Goal: Use online tool/utility

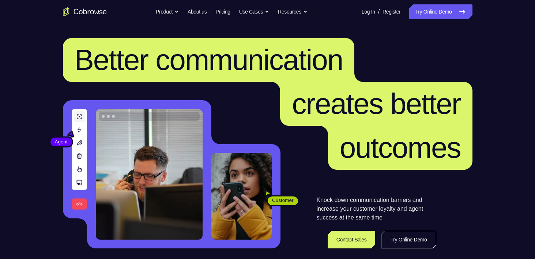
click at [444, 11] on link "Try Online Demo" at bounding box center [440, 11] width 63 height 15
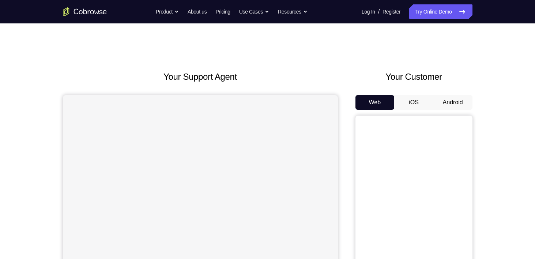
click at [446, 104] on button "Android" at bounding box center [453, 102] width 39 height 15
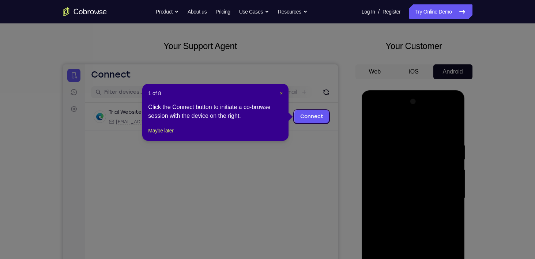
click at [282, 91] on span "×" at bounding box center [281, 93] width 3 height 6
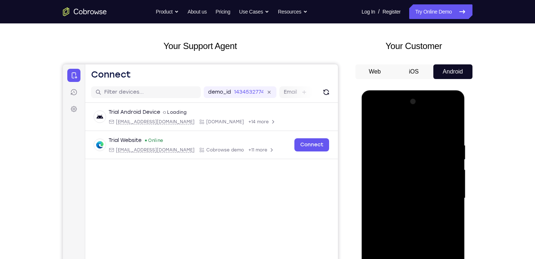
scroll to position [127, 0]
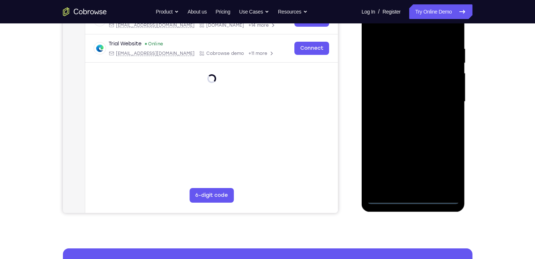
click at [415, 196] on div at bounding box center [413, 101] width 92 height 205
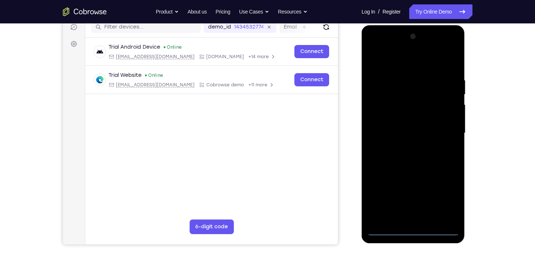
scroll to position [94, 0]
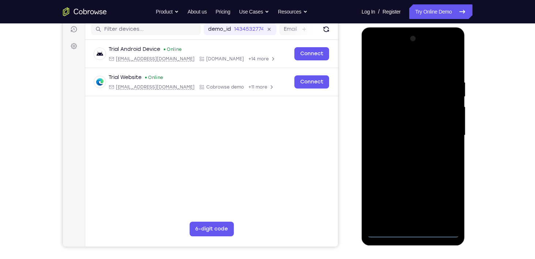
click at [412, 233] on div at bounding box center [413, 135] width 92 height 205
click at [450, 201] on div at bounding box center [413, 135] width 92 height 205
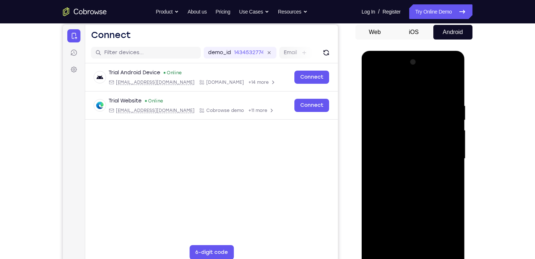
scroll to position [72, 0]
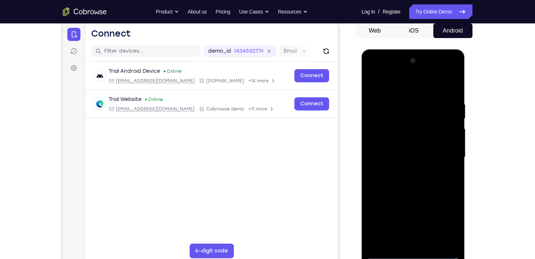
click at [374, 70] on div at bounding box center [413, 157] width 92 height 205
click at [381, 137] on div at bounding box center [413, 157] width 92 height 205
click at [414, 156] on div at bounding box center [413, 157] width 92 height 205
click at [405, 153] on div at bounding box center [413, 157] width 92 height 205
click at [405, 165] on div at bounding box center [413, 157] width 92 height 205
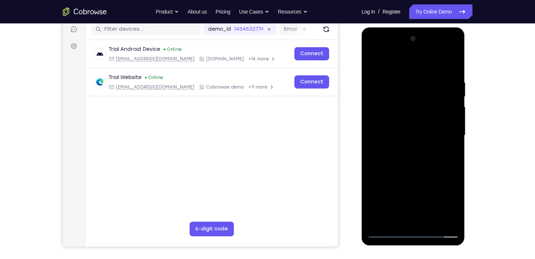
scroll to position [94, 0]
click at [411, 150] on div at bounding box center [413, 135] width 92 height 205
click at [423, 145] on div at bounding box center [413, 135] width 92 height 205
click at [415, 150] on div at bounding box center [413, 135] width 92 height 205
click at [418, 144] on div at bounding box center [413, 135] width 92 height 205
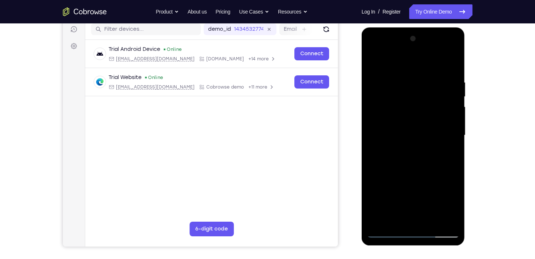
click at [425, 152] on div at bounding box center [413, 135] width 92 height 205
click at [416, 153] on div at bounding box center [413, 135] width 92 height 205
click at [415, 179] on div at bounding box center [413, 135] width 92 height 205
click at [411, 111] on div at bounding box center [413, 135] width 92 height 205
drag, startPoint x: 397, startPoint y: 64, endPoint x: 402, endPoint y: 24, distance: 40.9
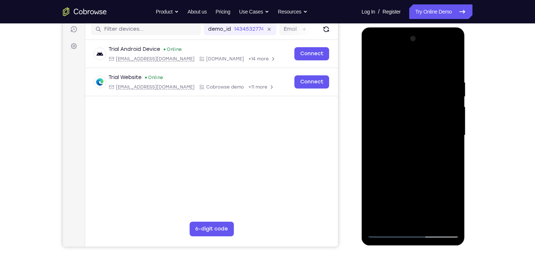
click at [402, 27] on html "Online web based iOS Simulators and Android Emulators. Run iPhone, iPad, Mobile…" at bounding box center [414, 137] width 104 height 220
click at [419, 138] on div at bounding box center [413, 135] width 92 height 205
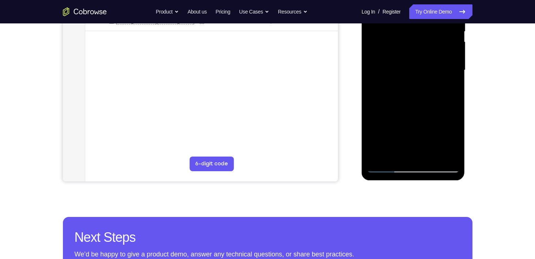
scroll to position [98, 0]
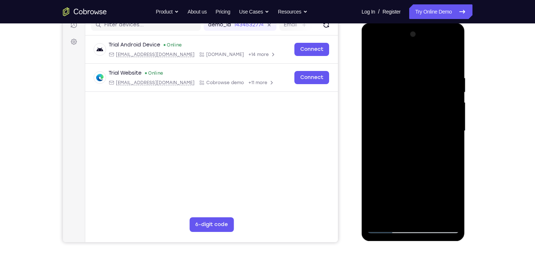
click at [396, 146] on div at bounding box center [413, 131] width 92 height 205
click at [407, 155] on div at bounding box center [413, 131] width 92 height 205
click at [411, 149] on div at bounding box center [413, 131] width 92 height 205
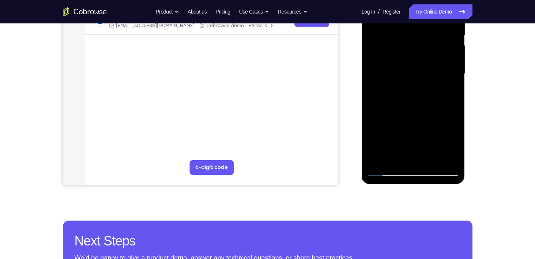
scroll to position [94, 0]
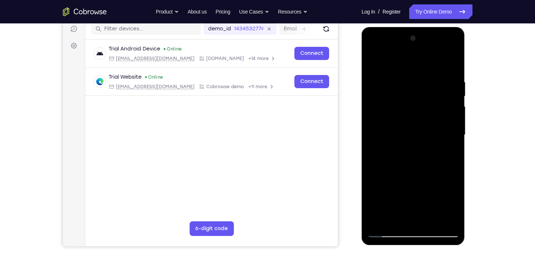
click at [373, 148] on div at bounding box center [413, 135] width 92 height 205
click at [400, 176] on div at bounding box center [413, 135] width 92 height 205
click at [449, 143] on div at bounding box center [413, 135] width 92 height 205
click at [425, 210] on div at bounding box center [413, 135] width 92 height 205
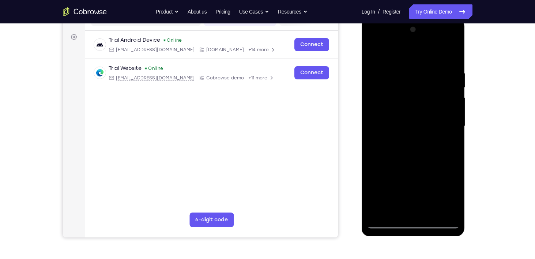
scroll to position [142, 0]
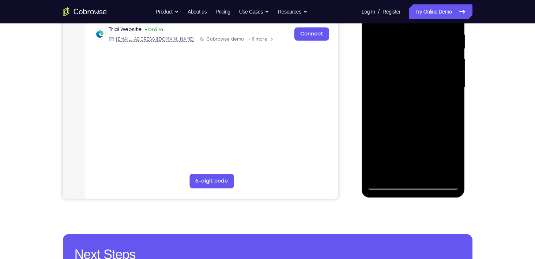
click at [388, 184] on div at bounding box center [413, 87] width 92 height 205
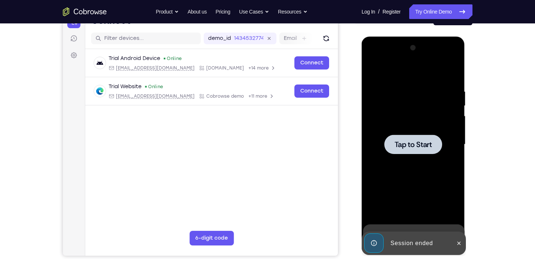
scroll to position [87, 0]
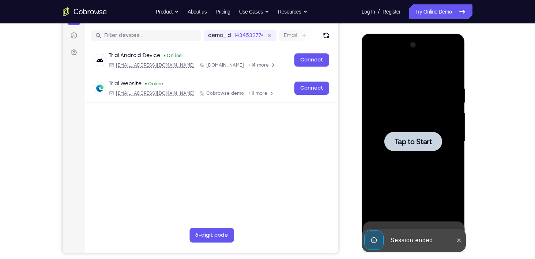
click at [413, 141] on span "Tap to Start" at bounding box center [413, 141] width 37 height 7
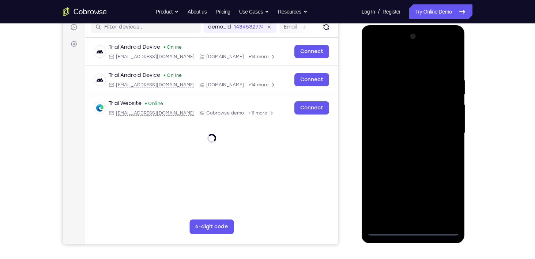
scroll to position [158, 0]
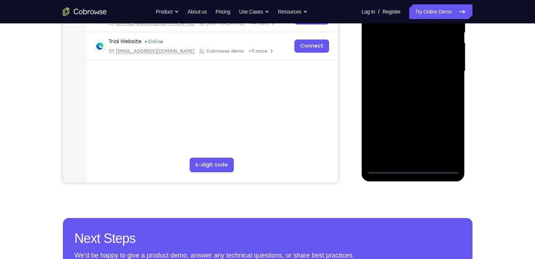
click at [414, 169] on div at bounding box center [413, 71] width 92 height 205
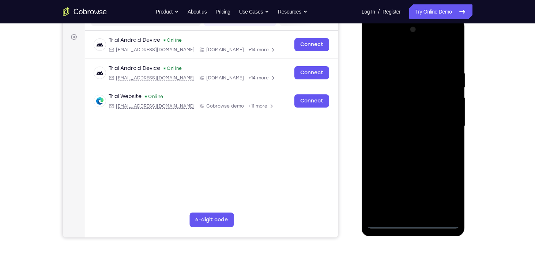
scroll to position [102, 0]
click at [444, 187] on div at bounding box center [413, 126] width 92 height 205
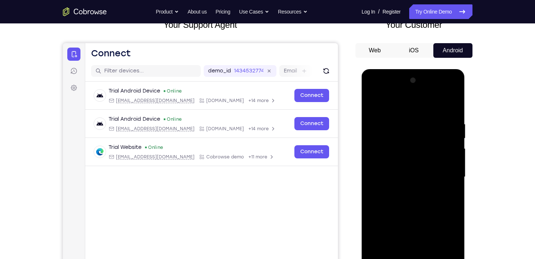
scroll to position [51, 0]
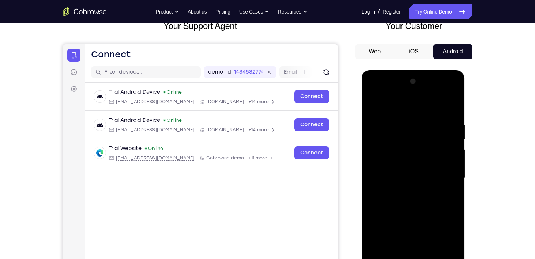
click at [391, 104] on div at bounding box center [413, 178] width 92 height 205
click at [381, 156] on div at bounding box center [413, 178] width 92 height 205
click at [414, 223] on div at bounding box center [413, 178] width 92 height 205
click at [392, 140] on div at bounding box center [413, 178] width 92 height 205
click at [404, 172] on div at bounding box center [413, 178] width 92 height 205
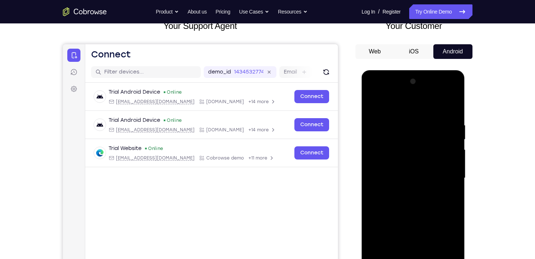
click at [394, 139] on div at bounding box center [413, 178] width 92 height 205
click at [399, 155] on div at bounding box center [413, 178] width 92 height 205
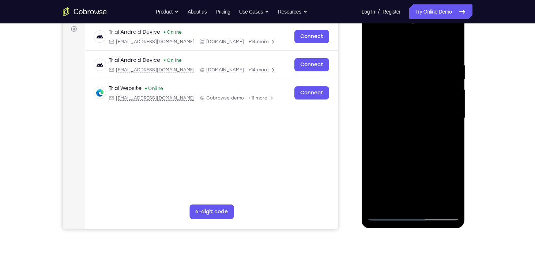
scroll to position [86, 0]
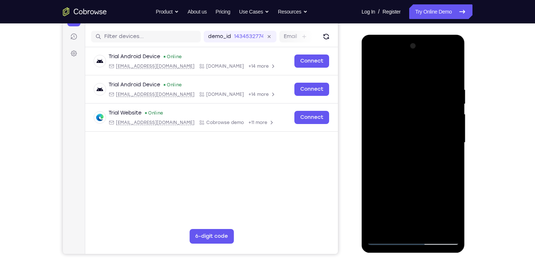
click at [374, 72] on div at bounding box center [413, 142] width 92 height 205
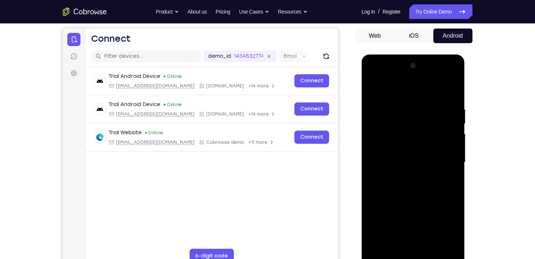
scroll to position [65, 0]
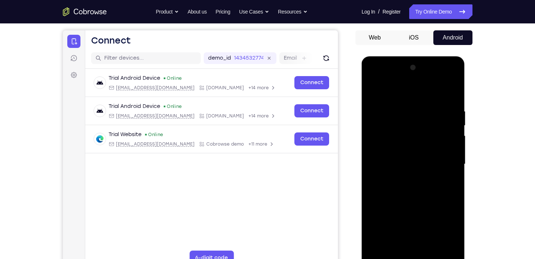
click at [416, 143] on div at bounding box center [413, 164] width 92 height 205
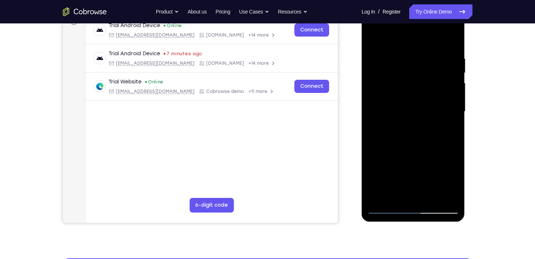
scroll to position [126, 0]
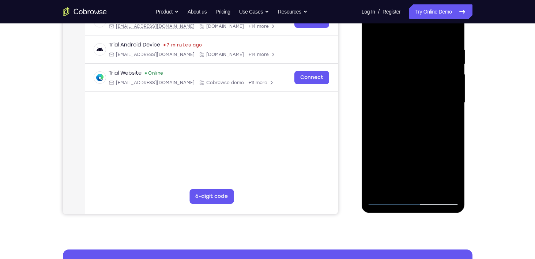
click at [389, 198] on div at bounding box center [413, 102] width 92 height 205
click at [389, 199] on div at bounding box center [413, 102] width 92 height 205
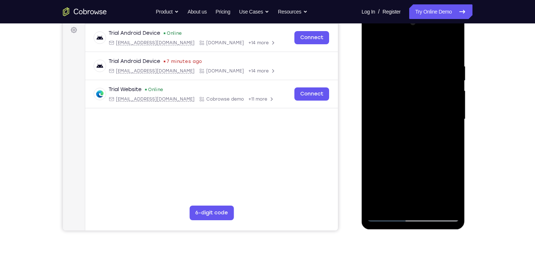
scroll to position [5, 0]
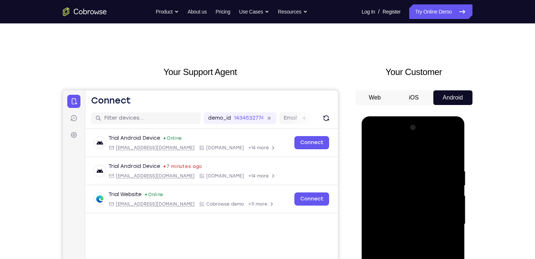
click at [412, 213] on div at bounding box center [413, 224] width 92 height 205
click at [393, 190] on div at bounding box center [413, 224] width 92 height 205
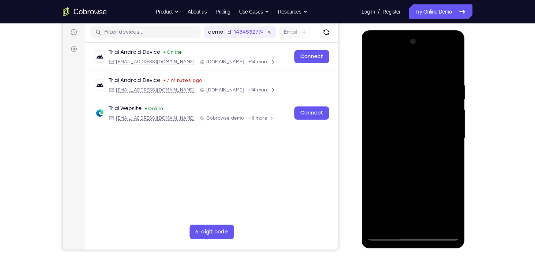
scroll to position [92, 0]
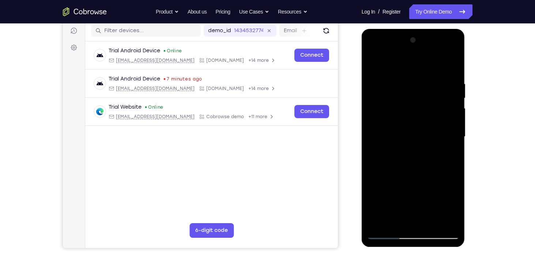
click at [419, 158] on div at bounding box center [413, 136] width 92 height 205
click at [451, 146] on div at bounding box center [413, 136] width 92 height 205
drag, startPoint x: 415, startPoint y: 213, endPoint x: 421, endPoint y: 144, distance: 69.1
click at [421, 144] on div at bounding box center [413, 136] width 92 height 205
click at [412, 213] on div at bounding box center [413, 136] width 92 height 205
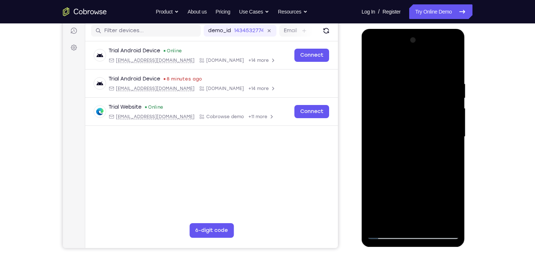
click at [415, 234] on div at bounding box center [413, 136] width 92 height 205
click at [444, 201] on div at bounding box center [413, 136] width 92 height 205
click at [374, 51] on div at bounding box center [413, 136] width 92 height 205
click at [445, 134] on div at bounding box center [413, 136] width 92 height 205
click at [406, 152] on div at bounding box center [413, 136] width 92 height 205
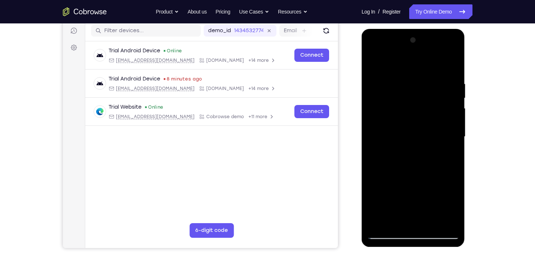
click at [412, 173] on div at bounding box center [413, 136] width 92 height 205
click at [413, 102] on div at bounding box center [413, 136] width 92 height 205
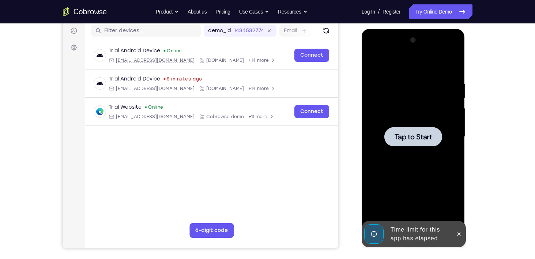
click at [420, 129] on div at bounding box center [414, 136] width 58 height 19
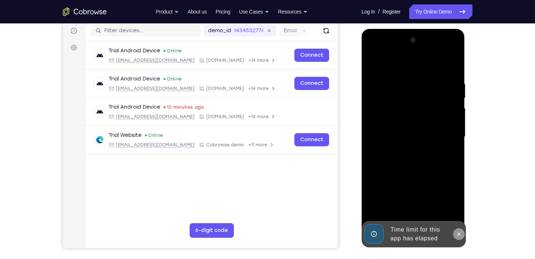
click at [460, 235] on icon at bounding box center [459, 234] width 6 height 6
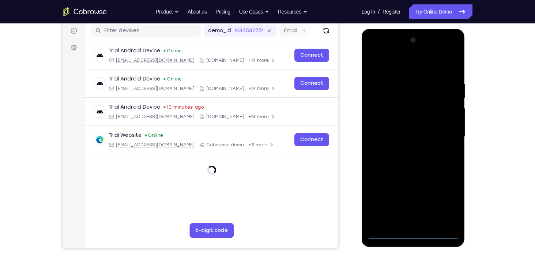
click at [417, 234] on div at bounding box center [413, 136] width 92 height 205
click at [445, 207] on div at bounding box center [413, 136] width 92 height 205
click at [406, 67] on div at bounding box center [413, 136] width 92 height 205
click at [445, 135] on div at bounding box center [413, 136] width 92 height 205
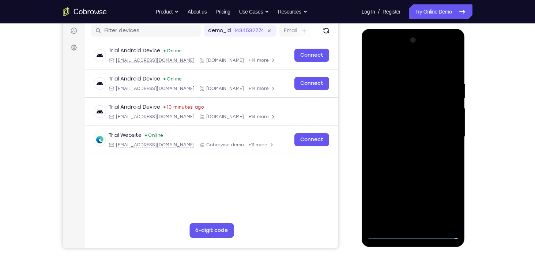
click at [403, 221] on div at bounding box center [413, 136] width 92 height 205
click at [418, 170] on div at bounding box center [413, 136] width 92 height 205
click at [392, 97] on div at bounding box center [413, 136] width 92 height 205
click at [404, 115] on div at bounding box center [413, 136] width 92 height 205
click at [415, 134] on div at bounding box center [413, 136] width 92 height 205
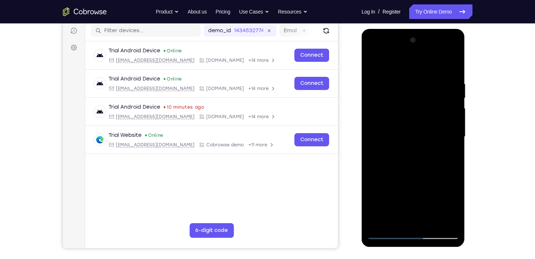
click at [418, 135] on div at bounding box center [413, 136] width 92 height 205
click at [419, 135] on div at bounding box center [413, 136] width 92 height 205
click at [408, 124] on div at bounding box center [413, 136] width 92 height 205
click at [407, 161] on div at bounding box center [413, 136] width 92 height 205
click at [424, 120] on div at bounding box center [413, 136] width 92 height 205
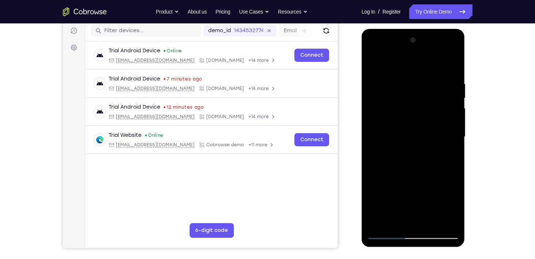
click at [413, 154] on div at bounding box center [413, 136] width 92 height 205
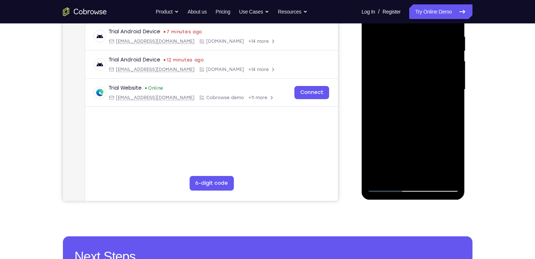
scroll to position [140, 0]
click at [388, 186] on div at bounding box center [413, 89] width 92 height 205
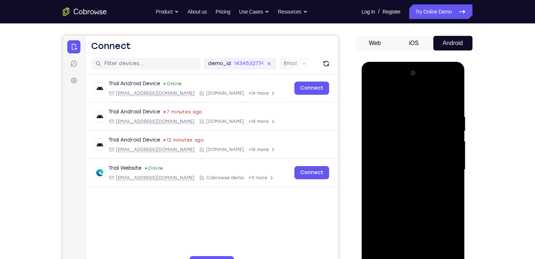
scroll to position [57, 0]
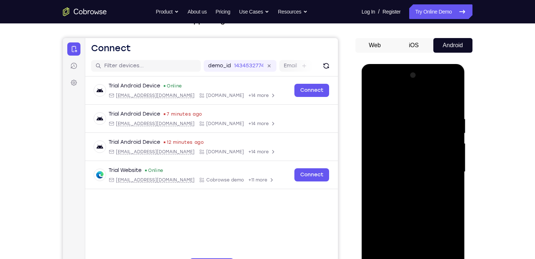
click at [372, 86] on div at bounding box center [413, 172] width 92 height 205
click at [403, 128] on div at bounding box center [413, 172] width 92 height 205
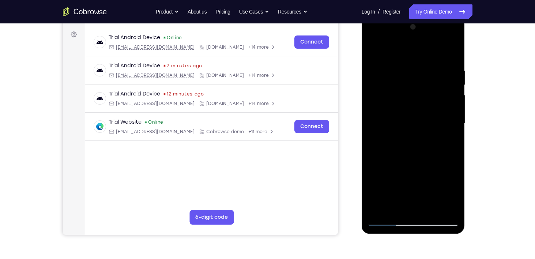
scroll to position [106, 0]
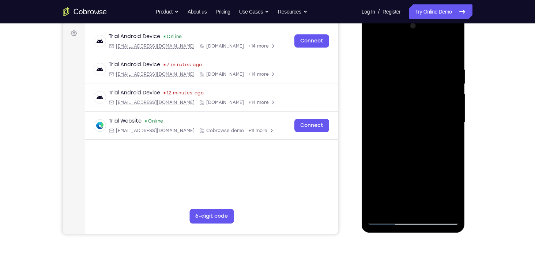
click at [413, 197] on div at bounding box center [413, 122] width 92 height 205
click at [437, 123] on div at bounding box center [413, 122] width 92 height 205
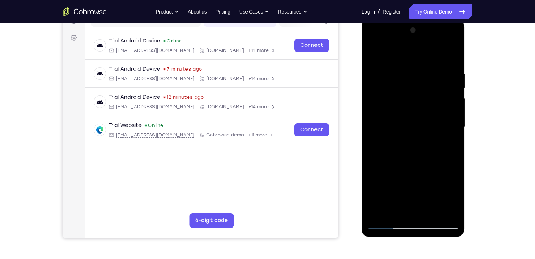
scroll to position [101, 0]
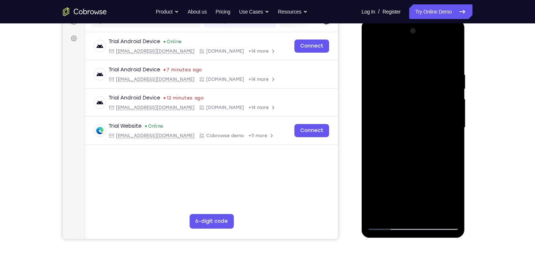
click at [397, 107] on div at bounding box center [413, 127] width 92 height 205
click at [414, 166] on div at bounding box center [413, 127] width 92 height 205
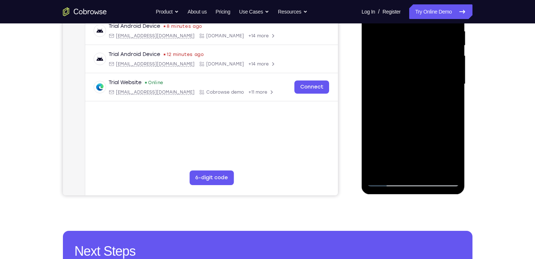
scroll to position [137, 0]
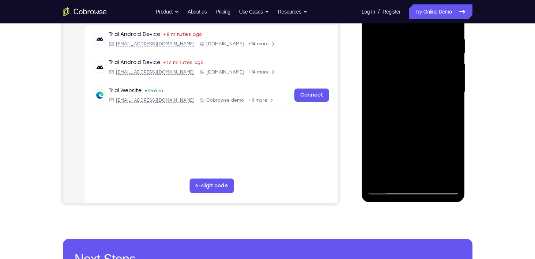
click at [450, 142] on div at bounding box center [413, 92] width 92 height 205
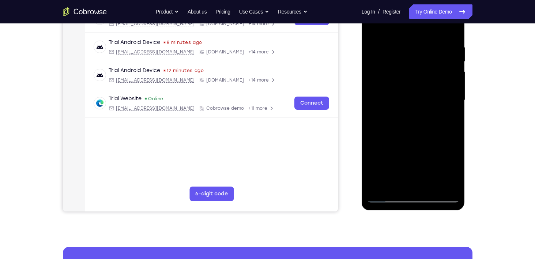
scroll to position [128, 0]
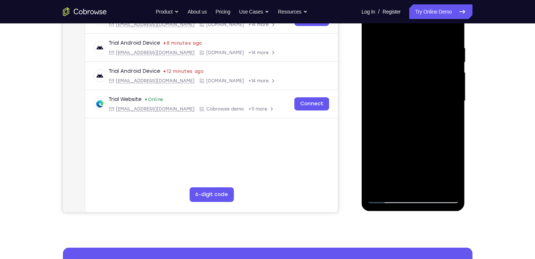
click at [378, 156] on div at bounding box center [413, 101] width 92 height 205
click at [386, 156] on div at bounding box center [413, 101] width 92 height 205
click at [395, 156] on div at bounding box center [413, 101] width 92 height 205
click at [400, 156] on div at bounding box center [413, 101] width 92 height 205
click at [417, 156] on div at bounding box center [413, 101] width 92 height 205
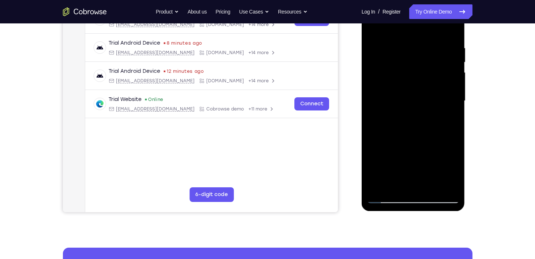
click at [419, 157] on div at bounding box center [413, 101] width 92 height 205
click at [431, 156] on div at bounding box center [413, 101] width 92 height 205
click at [439, 156] on div at bounding box center [413, 101] width 92 height 205
click at [441, 155] on div at bounding box center [413, 101] width 92 height 205
click at [448, 155] on div at bounding box center [413, 101] width 92 height 205
